Goal: Task Accomplishment & Management: Manage account settings

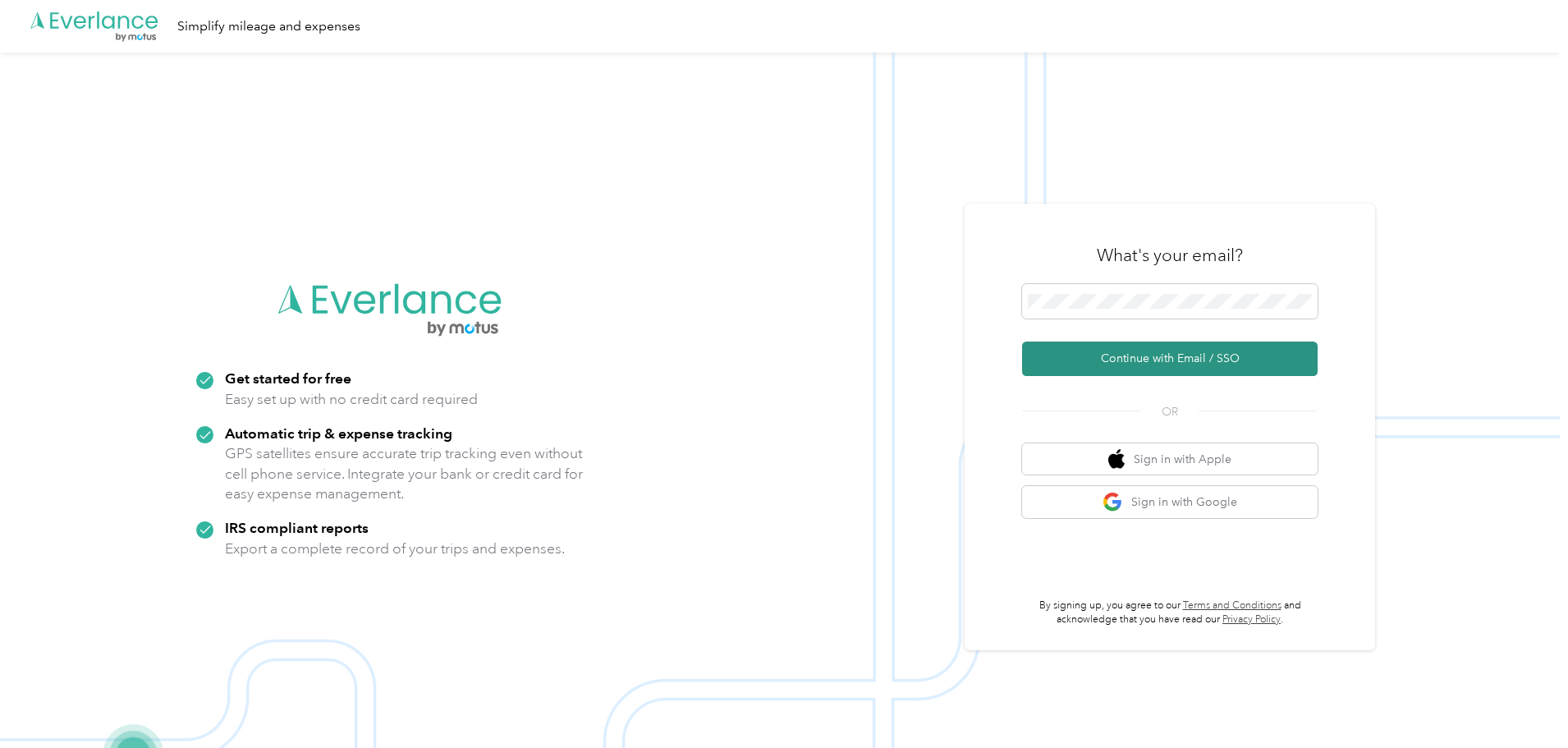
click at [1056, 359] on button "Continue with Email / SSO" at bounding box center [1170, 359] width 296 height 35
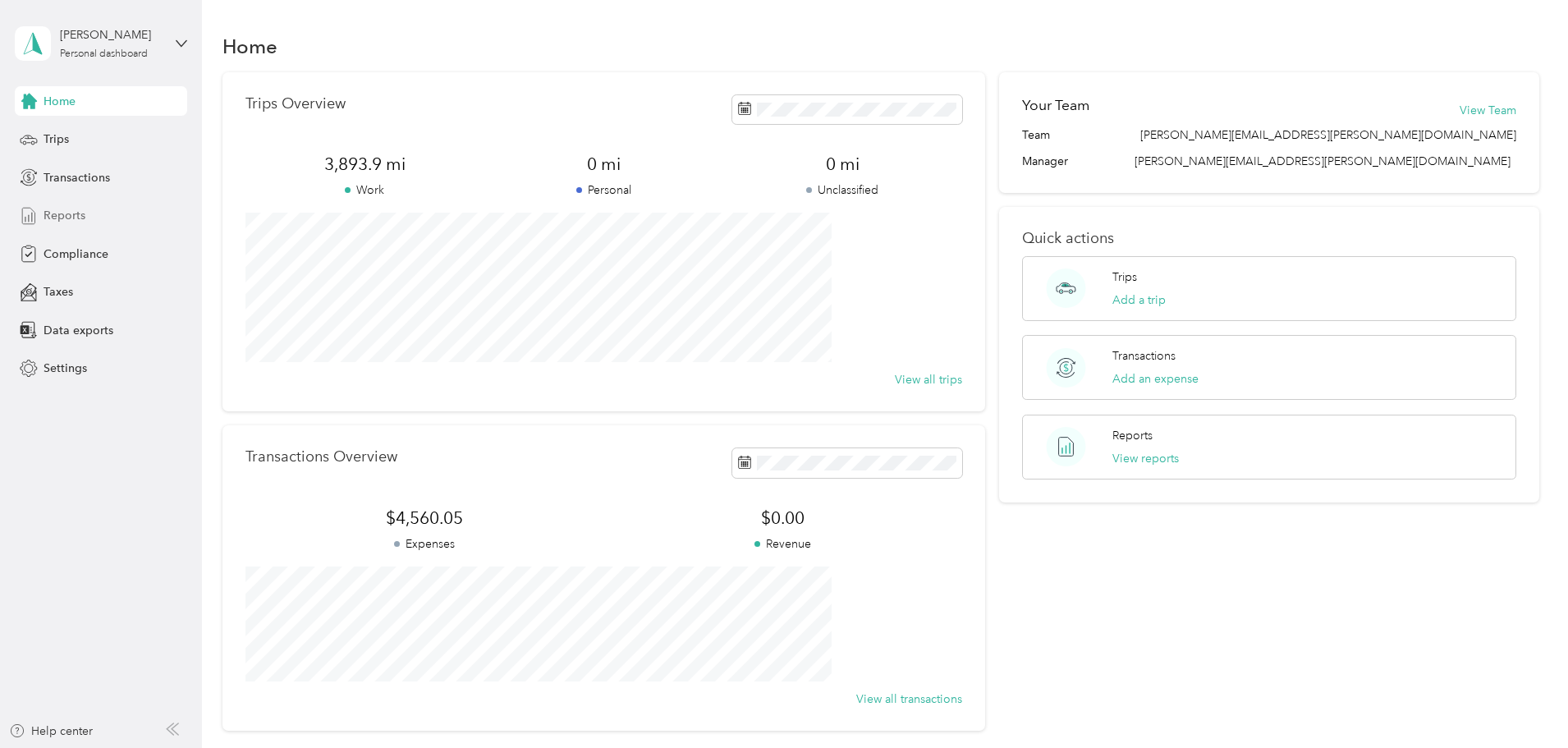
click at [62, 216] on span "Reports" at bounding box center [65, 215] width 42 height 17
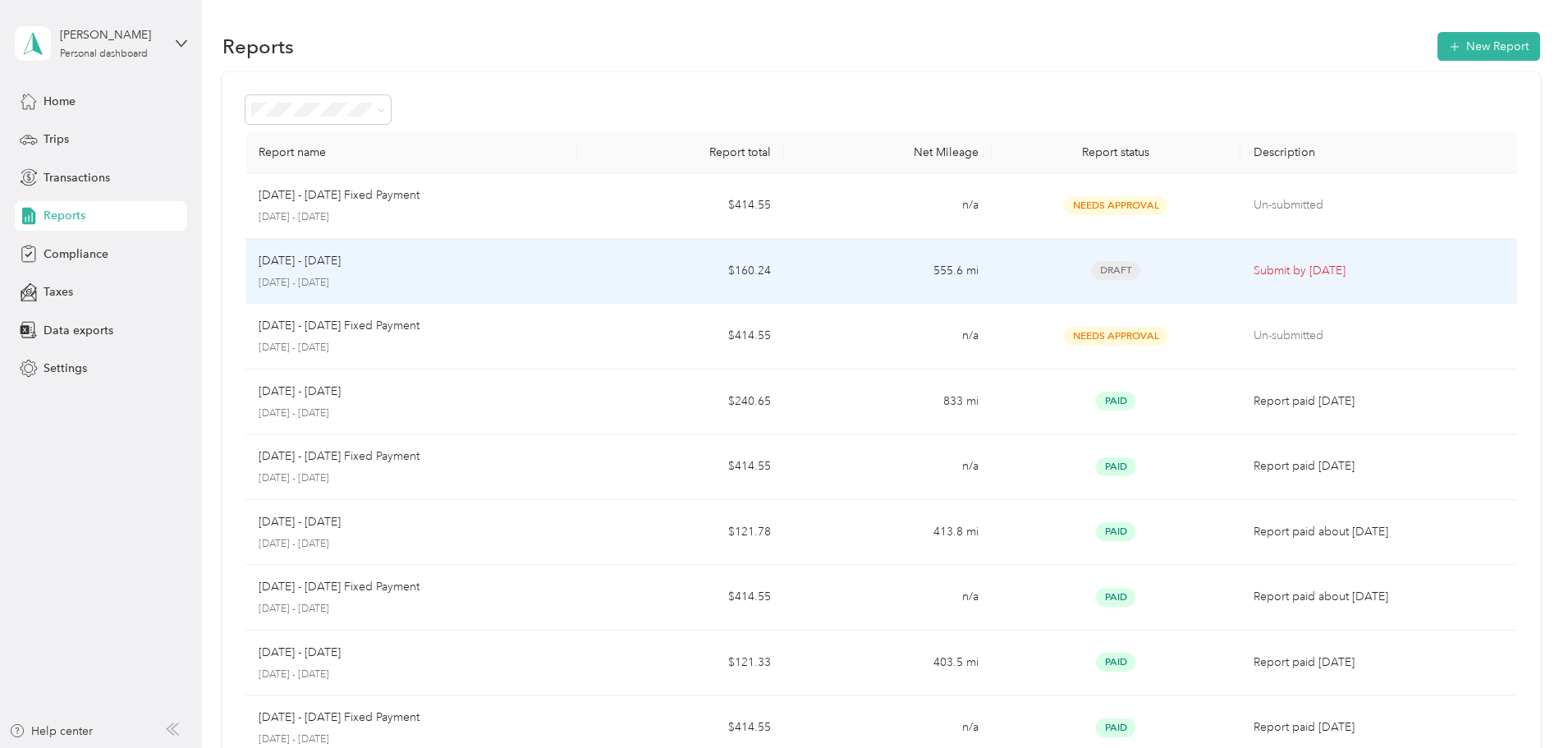
click at [453, 281] on p "[DATE] - [DATE]" at bounding box center [410, 283] width 305 height 15
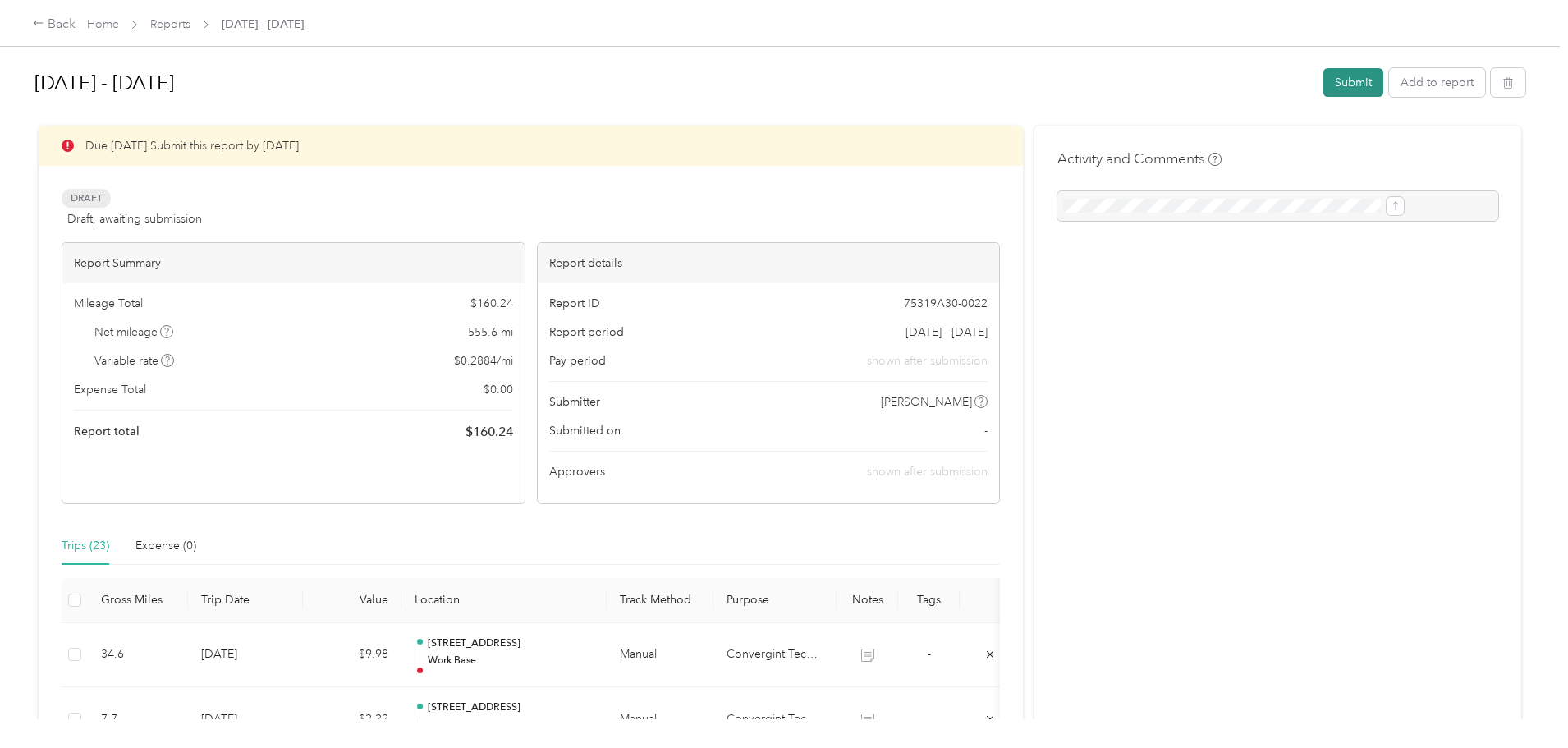
click at [1323, 81] on button "Submit" at bounding box center [1353, 81] width 60 height 28
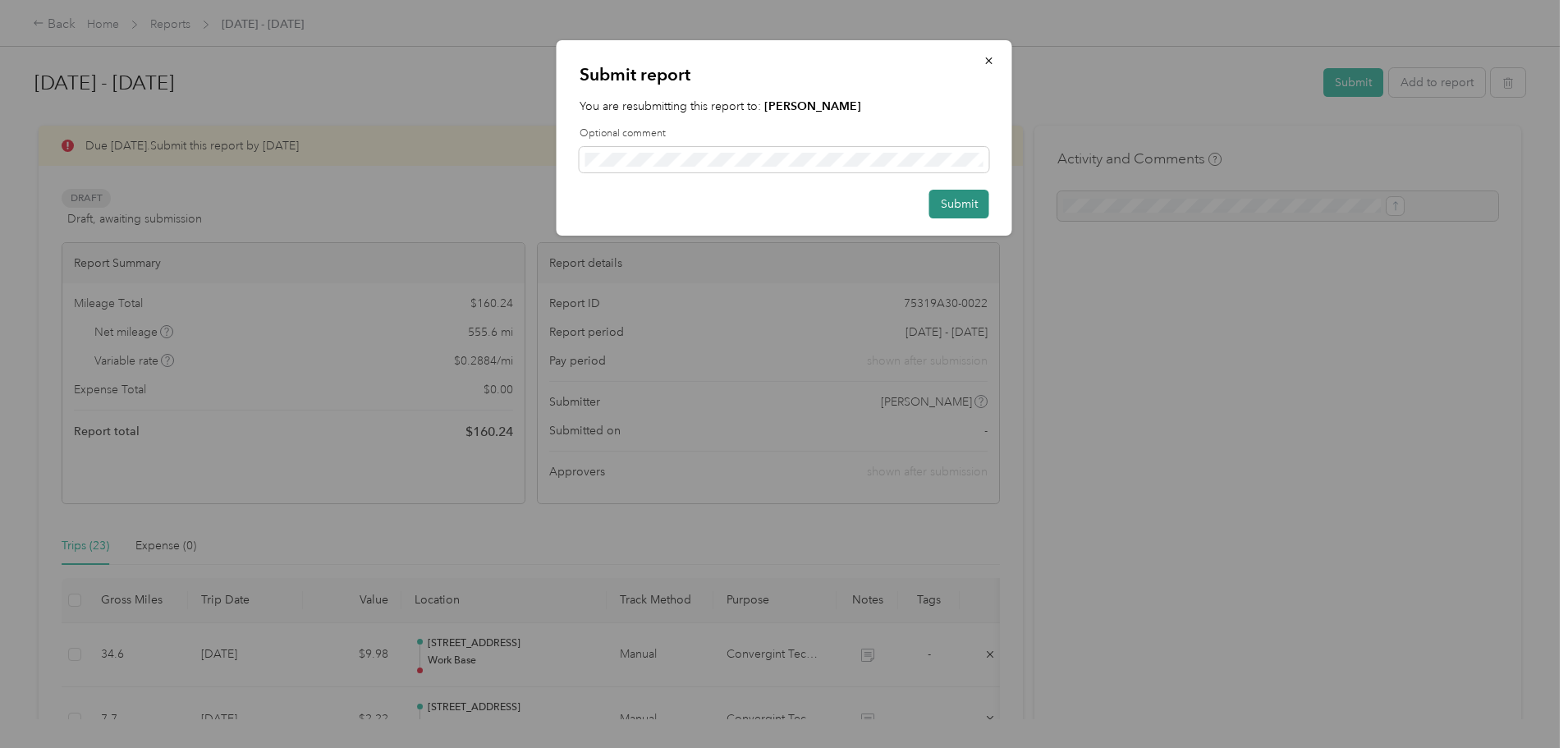
click at [962, 200] on button "Submit" at bounding box center [959, 203] width 60 height 28
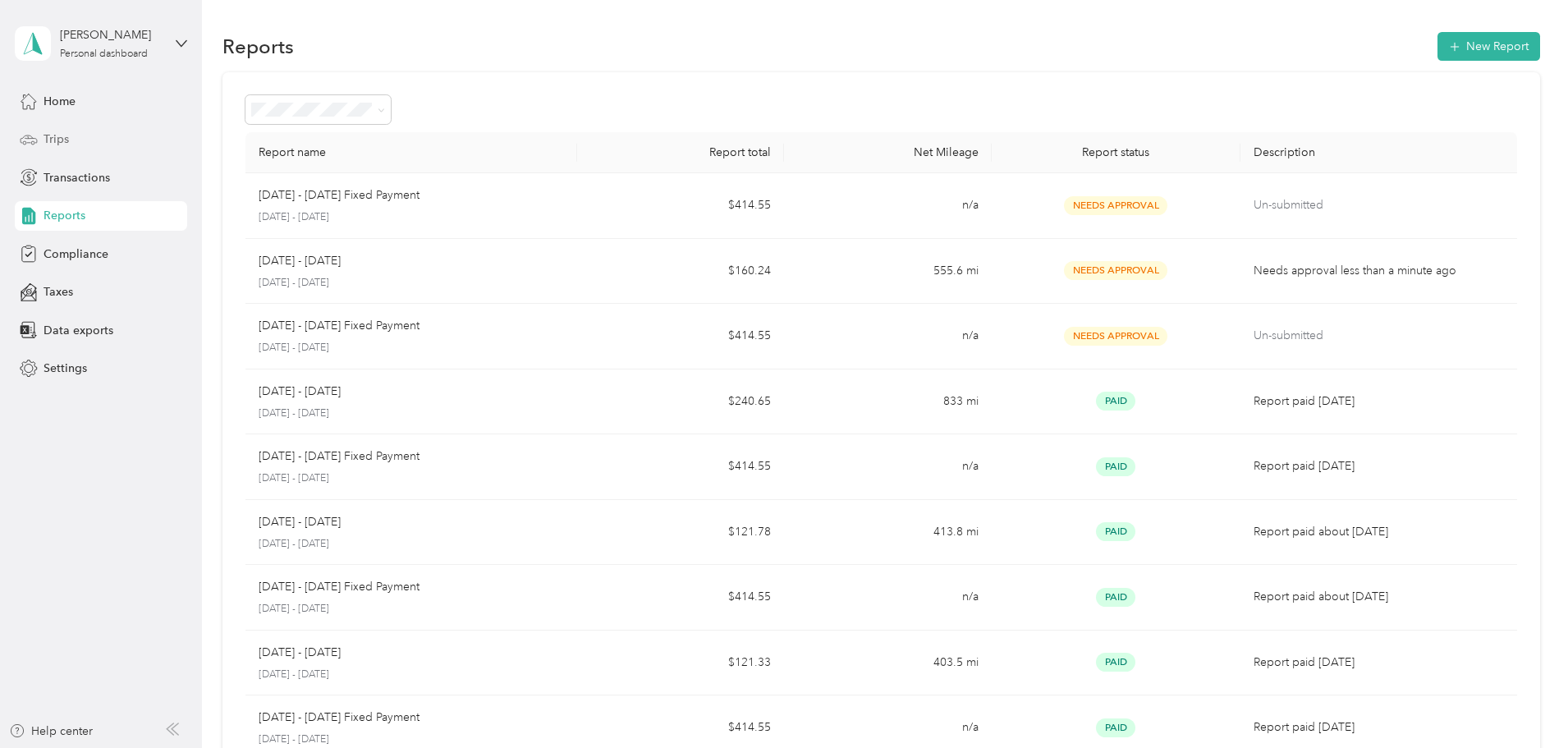
click at [71, 138] on div "Trips" at bounding box center [101, 139] width 172 height 29
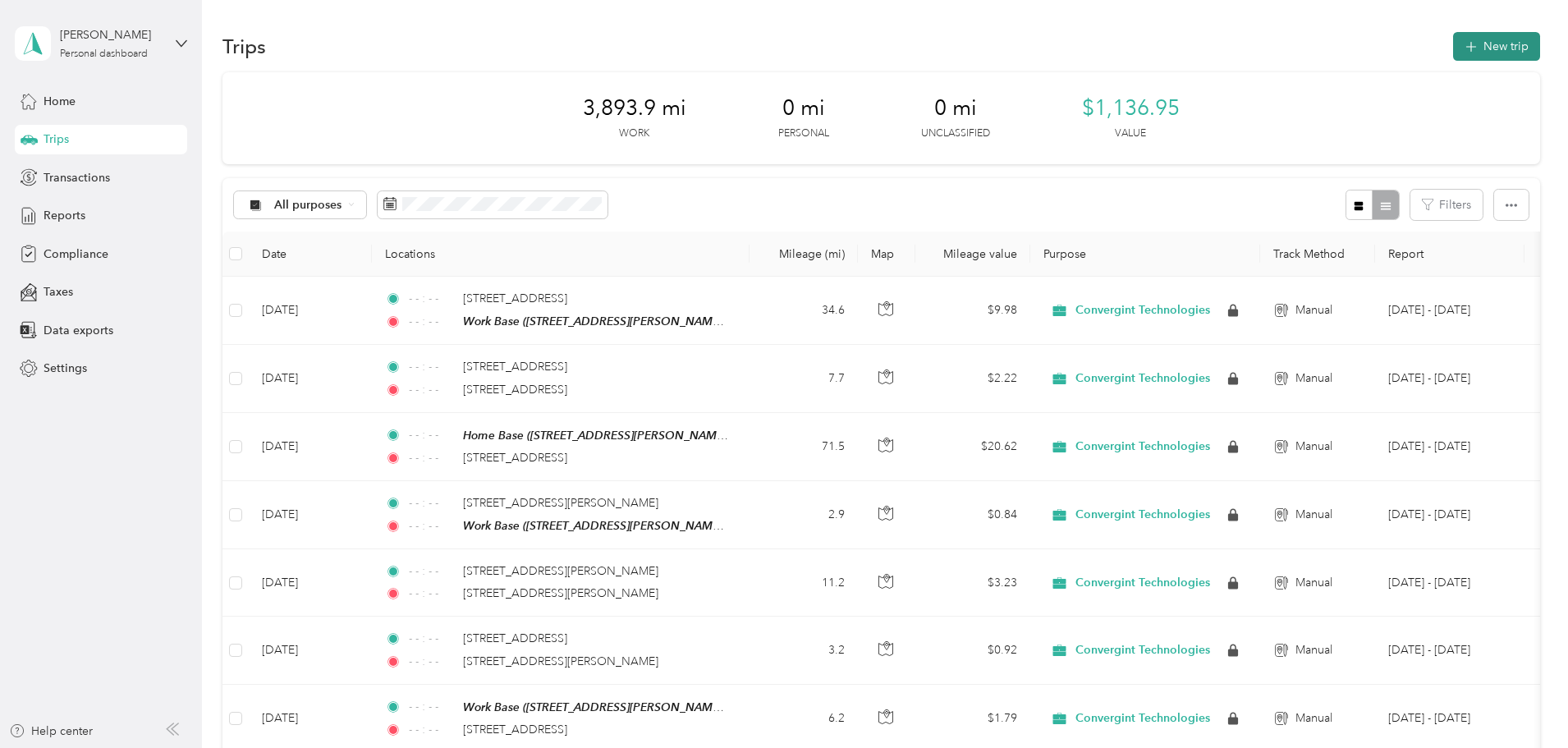
click at [1454, 38] on button "New trip" at bounding box center [1497, 46] width 87 height 28
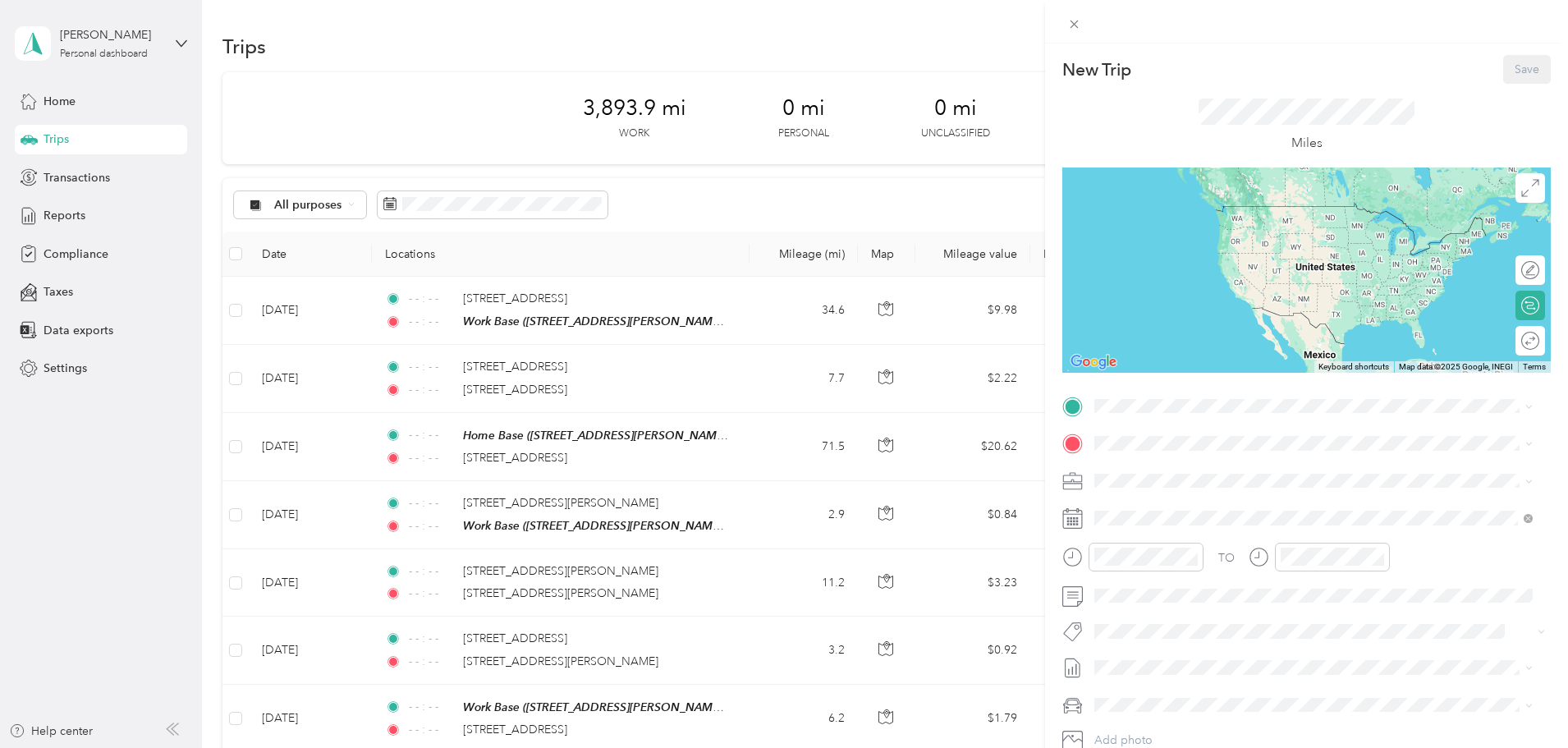
click at [1143, 482] on span "[STREET_ADDRESS][PERSON_NAME][US_STATE]" at bounding box center [1253, 488] width 256 height 14
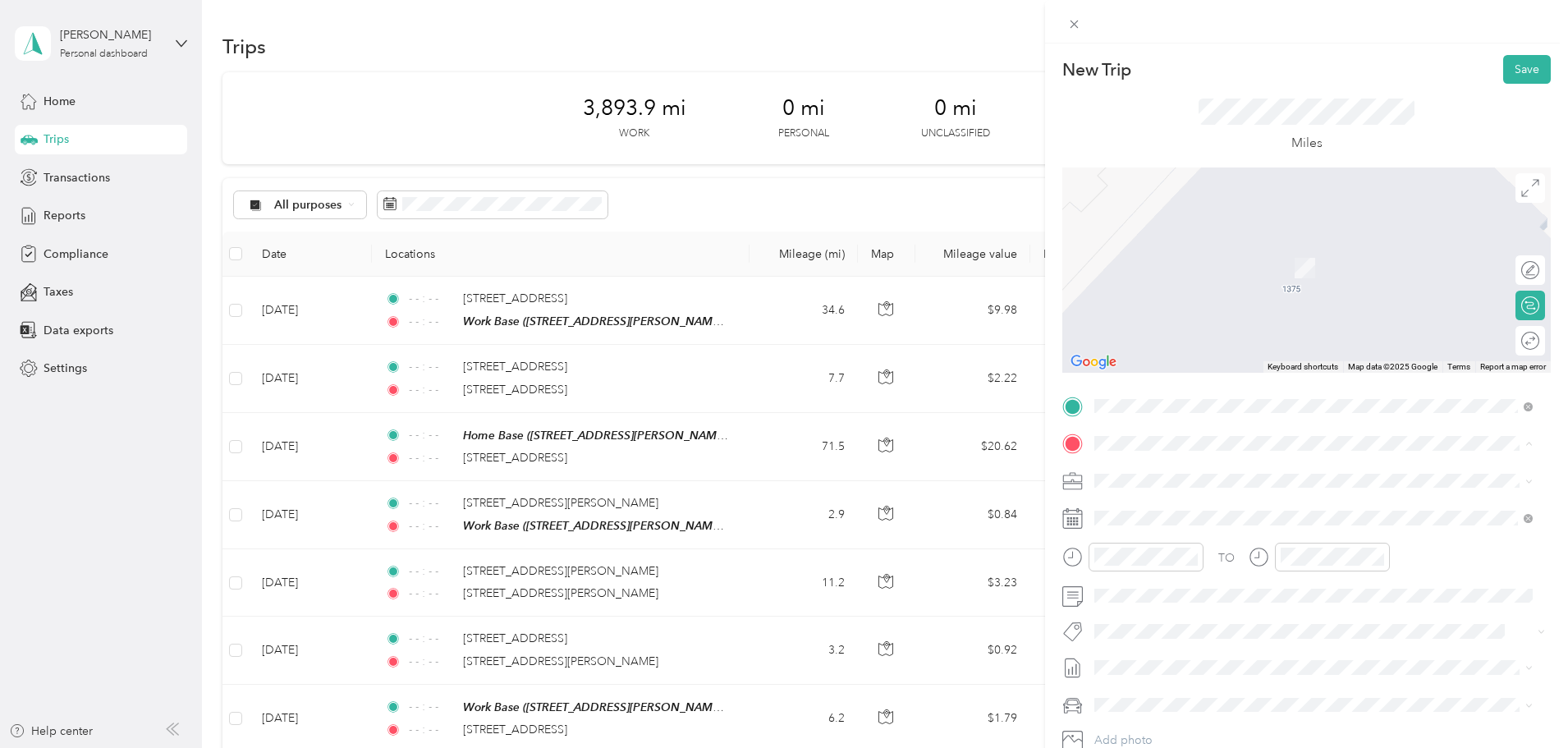
click at [1145, 577] on span "[STREET_ADDRESS][US_STATE]" at bounding box center [1207, 569] width 164 height 15
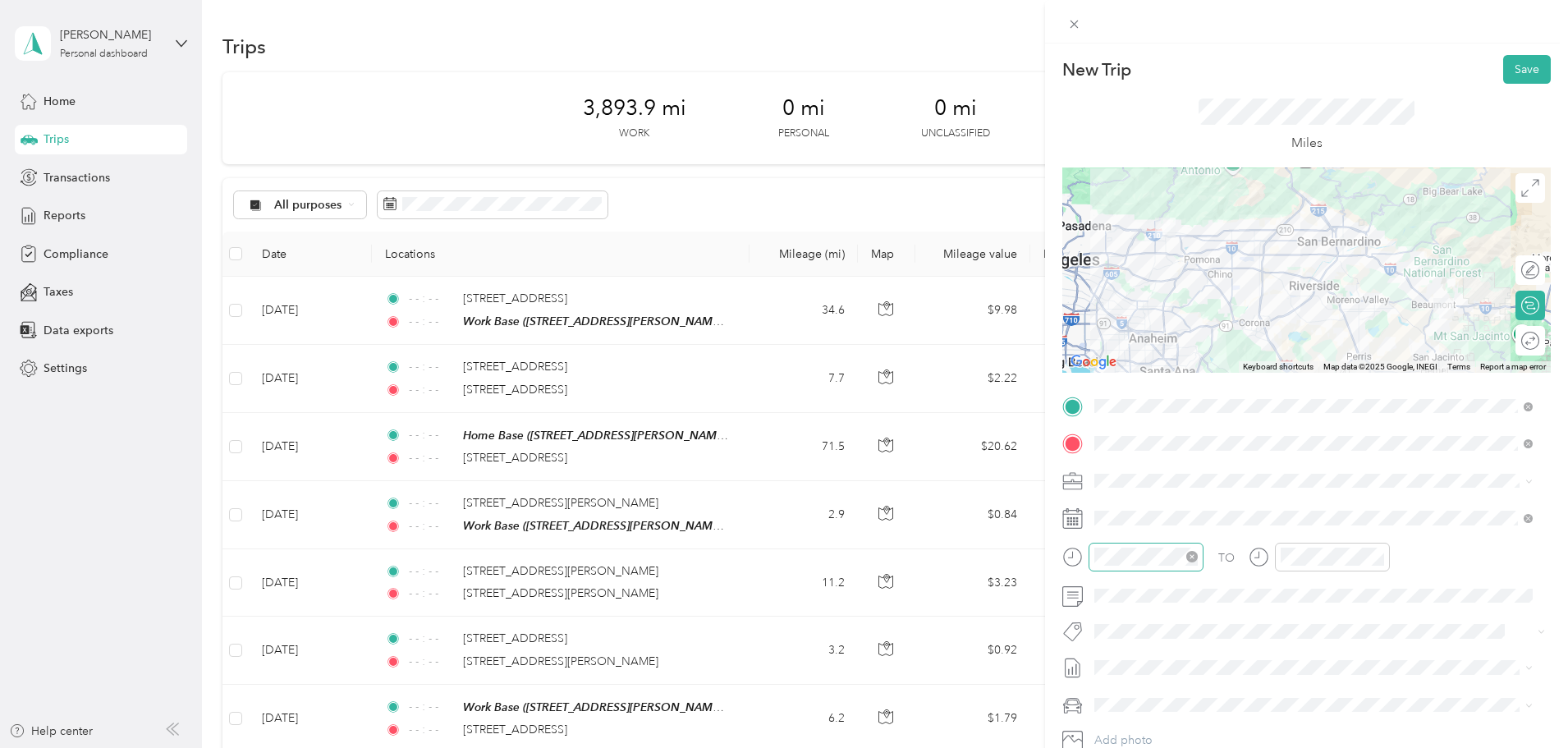
click at [1192, 555] on icon "close-circle" at bounding box center [1192, 556] width 12 height 12
click at [1376, 555] on icon "close-circle" at bounding box center [1378, 556] width 12 height 12
click at [1516, 70] on button "Save" at bounding box center [1527, 69] width 48 height 28
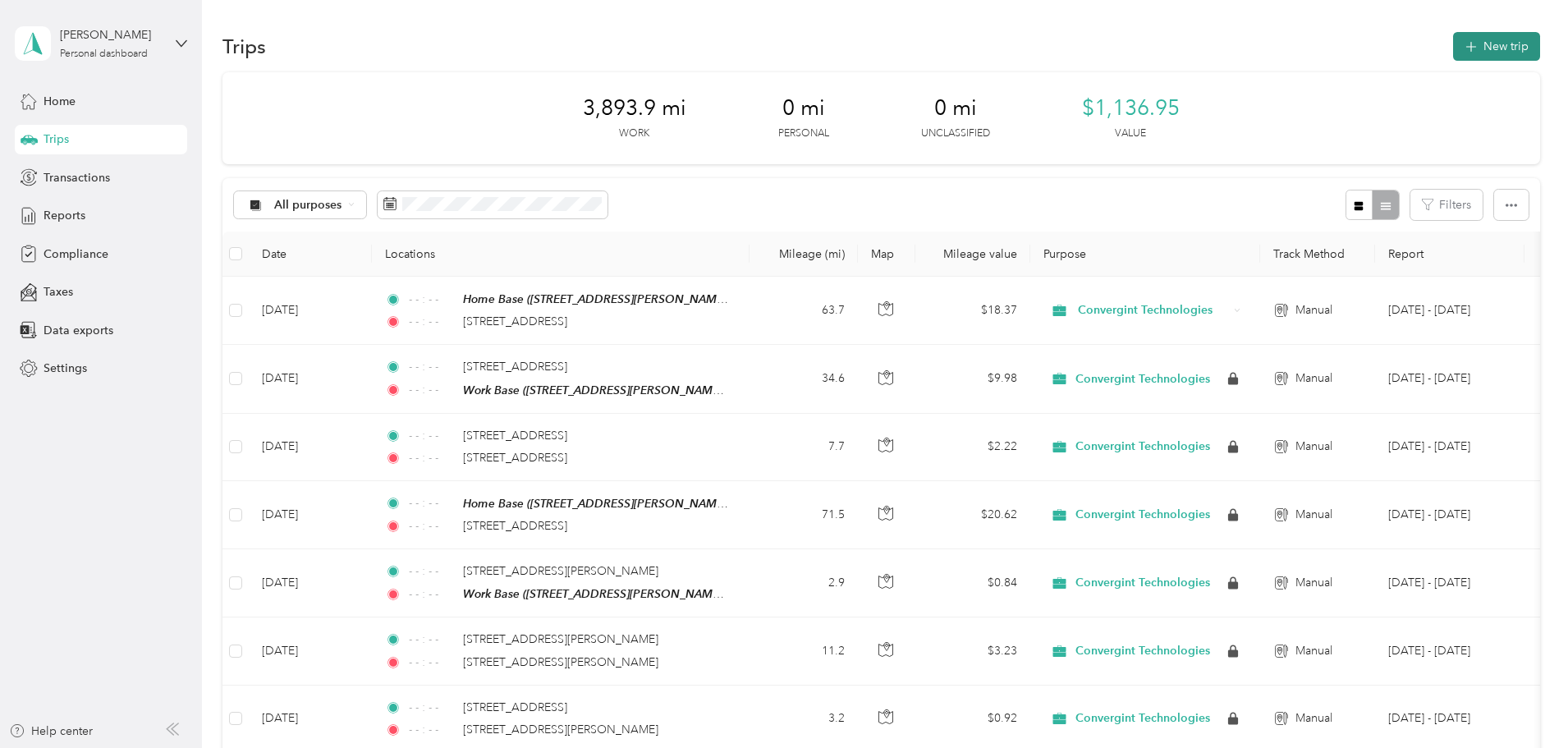
click at [1454, 49] on button "New trip" at bounding box center [1497, 46] width 87 height 28
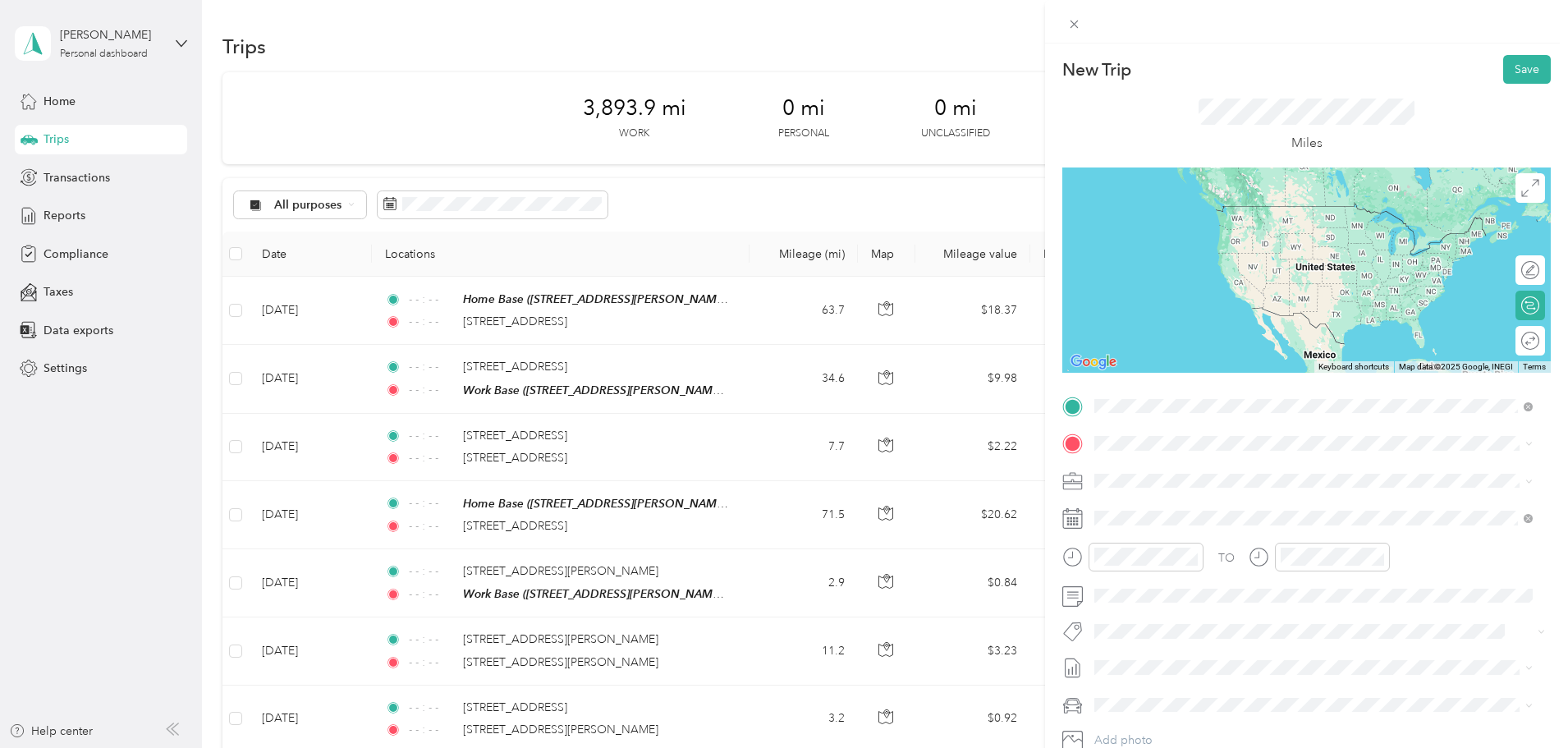
click at [1138, 540] on span "[STREET_ADDRESS][US_STATE]" at bounding box center [1207, 533] width 164 height 15
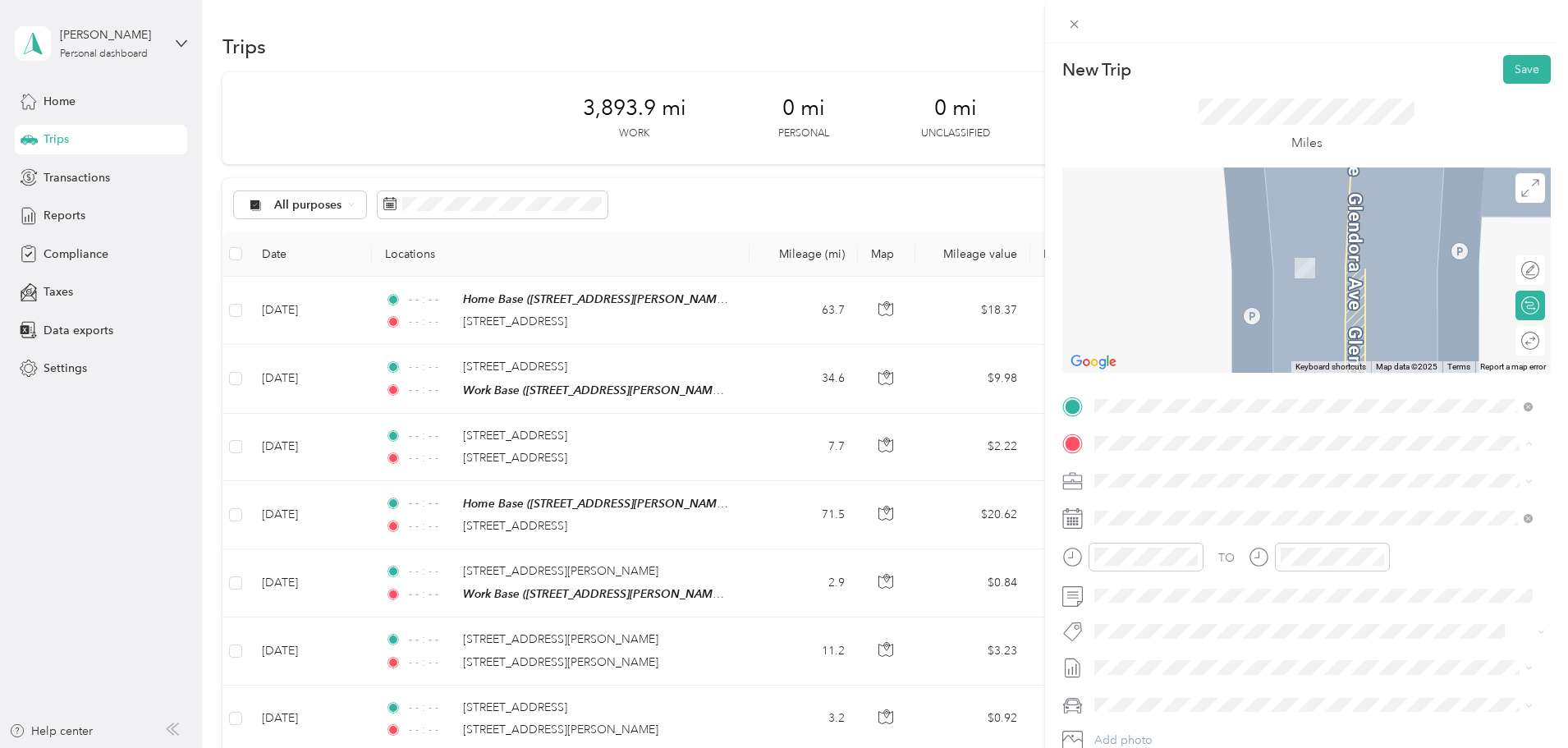
click at [1142, 617] on div "Work Base [STREET_ADDRESS][PERSON_NAME][US_STATE]" at bounding box center [1253, 622] width 256 height 35
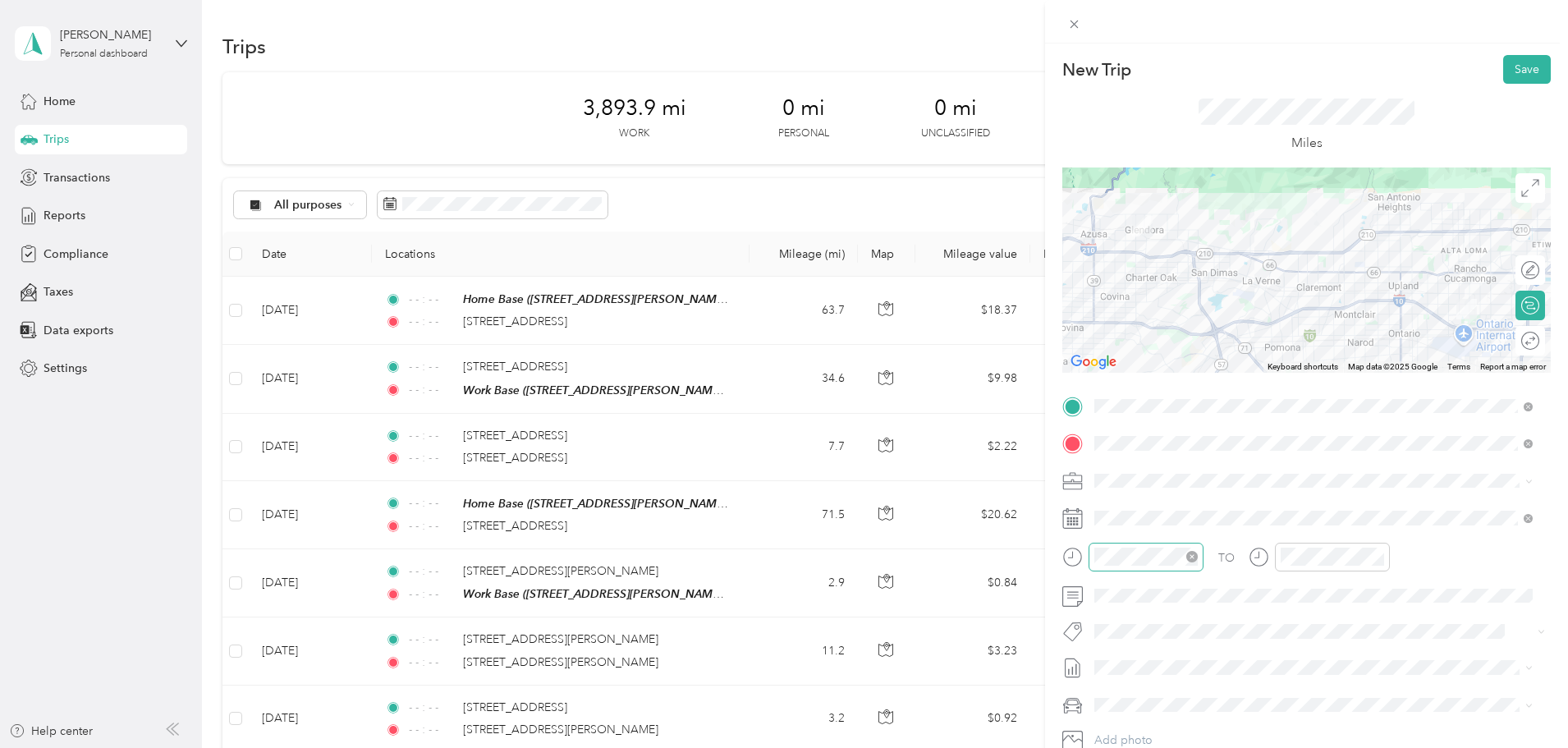
click at [1192, 557] on icon "close-circle" at bounding box center [1192, 556] width 12 height 12
click at [1377, 550] on icon "close-circle" at bounding box center [1378, 556] width 12 height 12
drag, startPoint x: 1425, startPoint y: 132, endPoint x: 1514, endPoint y: 70, distance: 108.5
click at [1514, 70] on button "Save" at bounding box center [1527, 69] width 48 height 28
